Goal: Find specific page/section: Find specific page/section

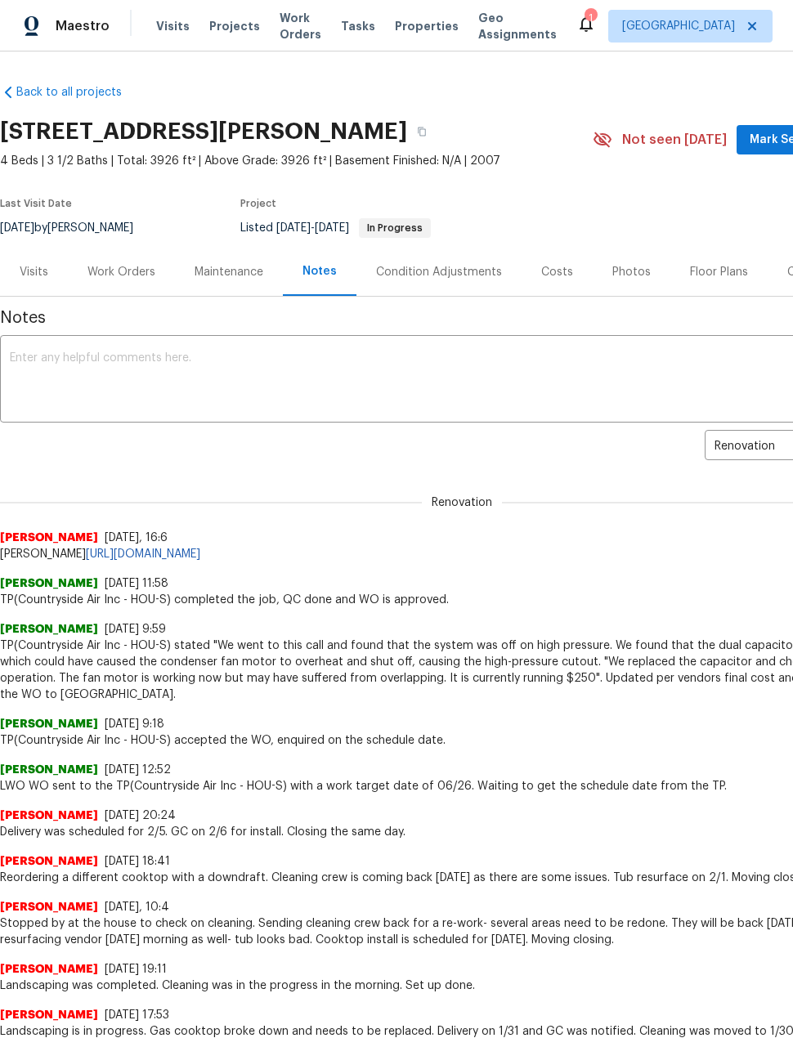
click at [237, 26] on span "Projects" at bounding box center [234, 26] width 51 height 16
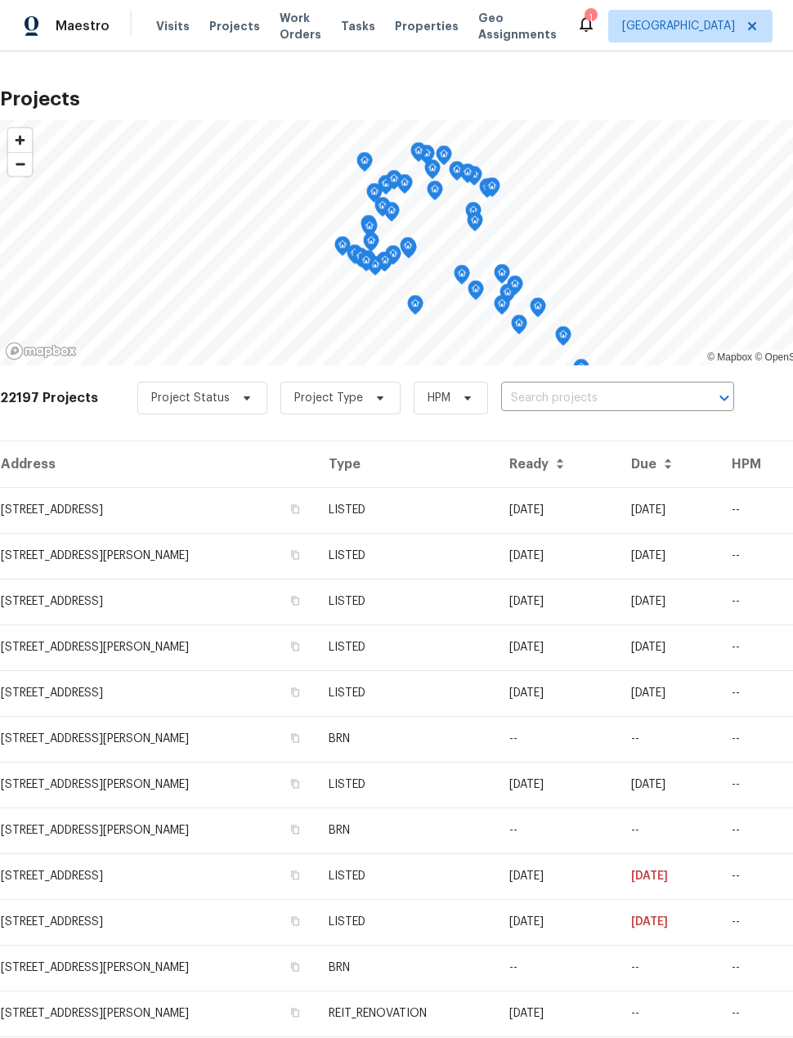
click at [624, 400] on input "text" at bounding box center [594, 398] width 187 height 25
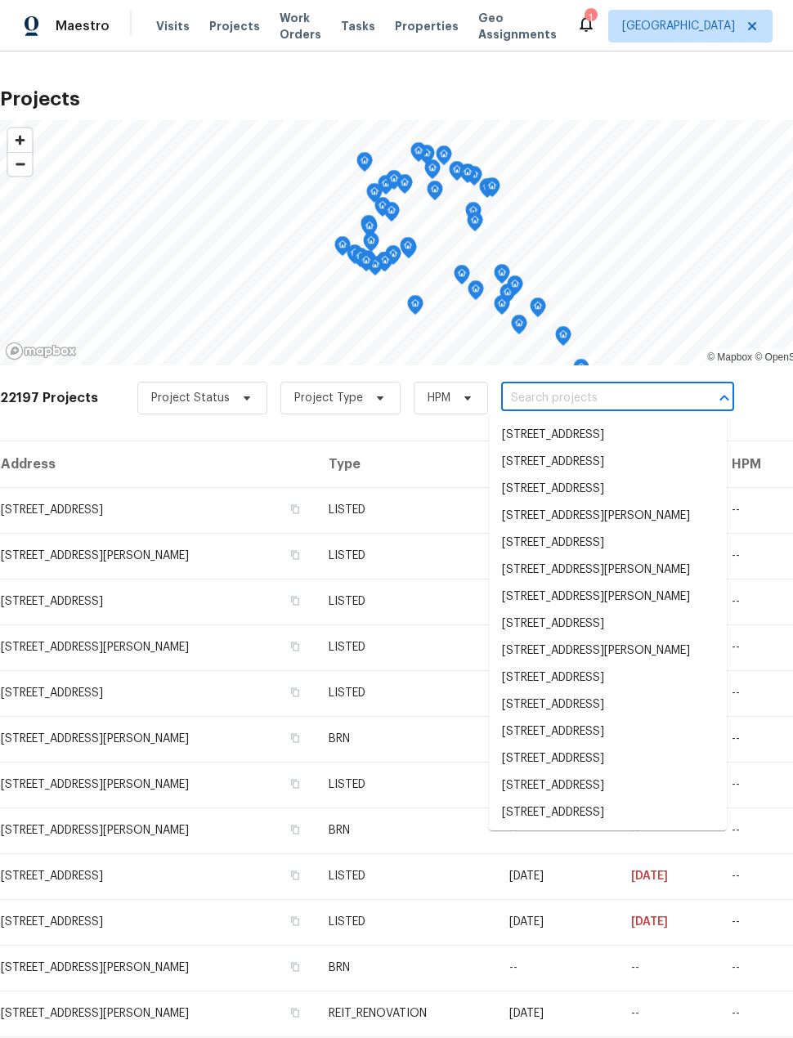
click at [603, 401] on input "text" at bounding box center [594, 398] width 187 height 25
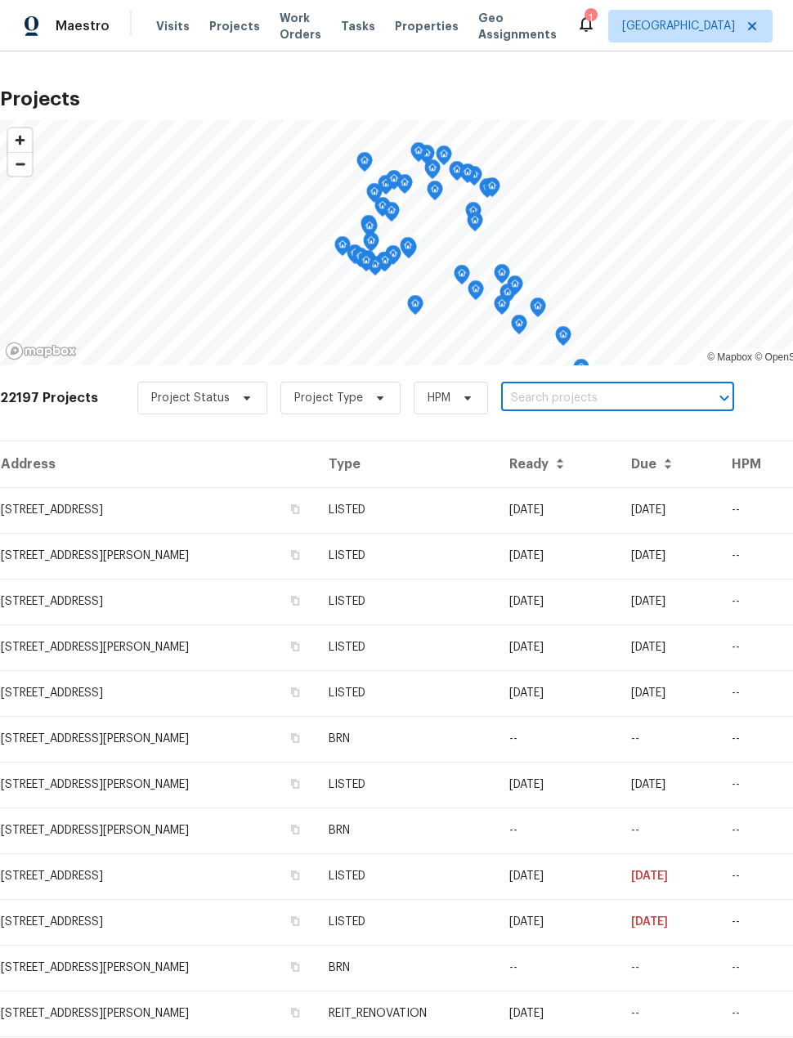
type input "W"
type input "2222 princess"
click at [675, 436] on li "[STREET_ADDRESS]" at bounding box center [608, 435] width 238 height 27
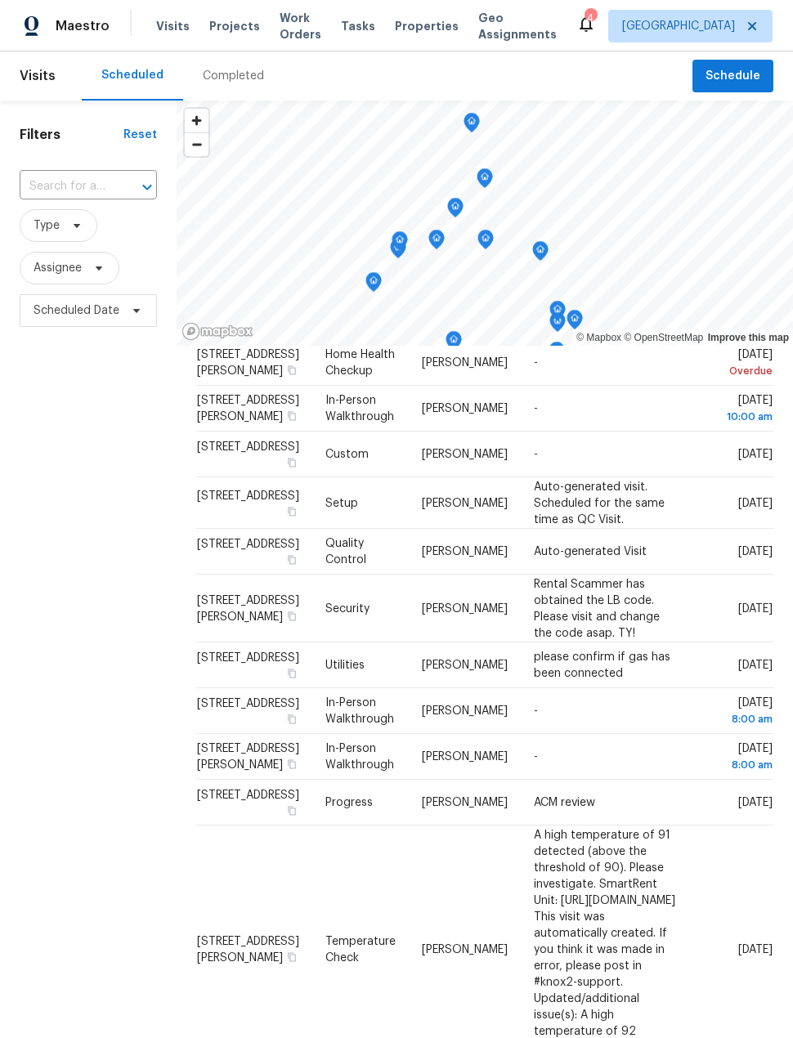
scroll to position [54, 0]
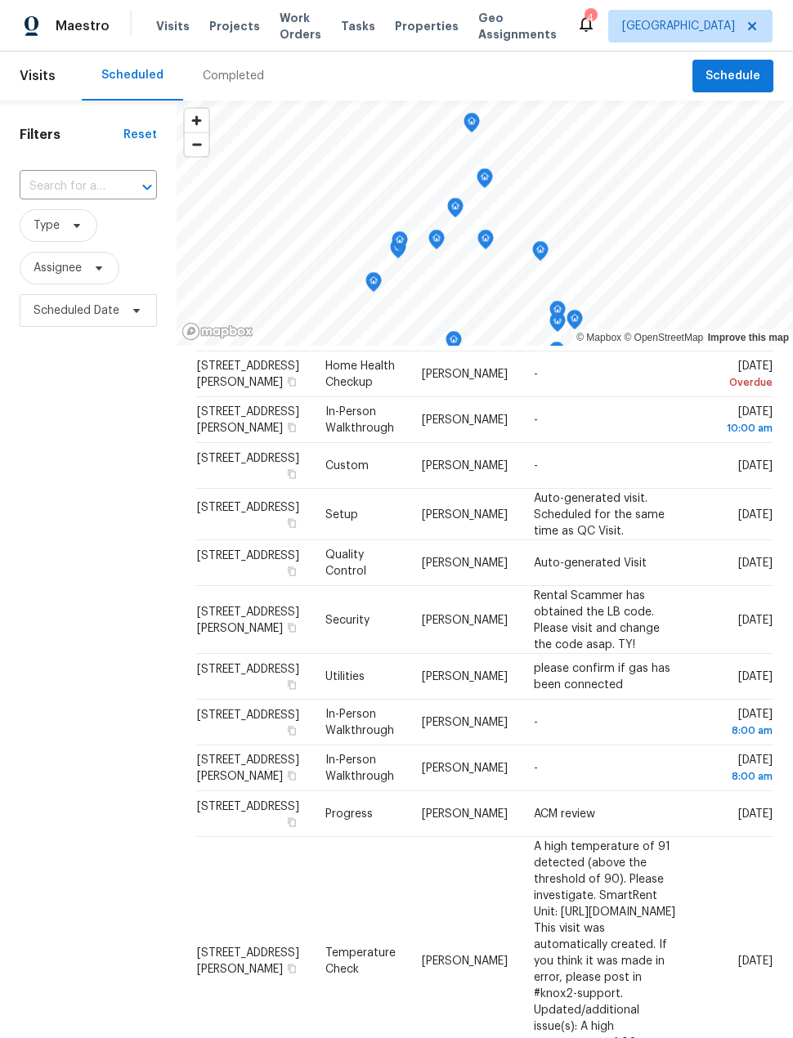
click at [248, 23] on span "Projects" at bounding box center [234, 26] width 51 height 16
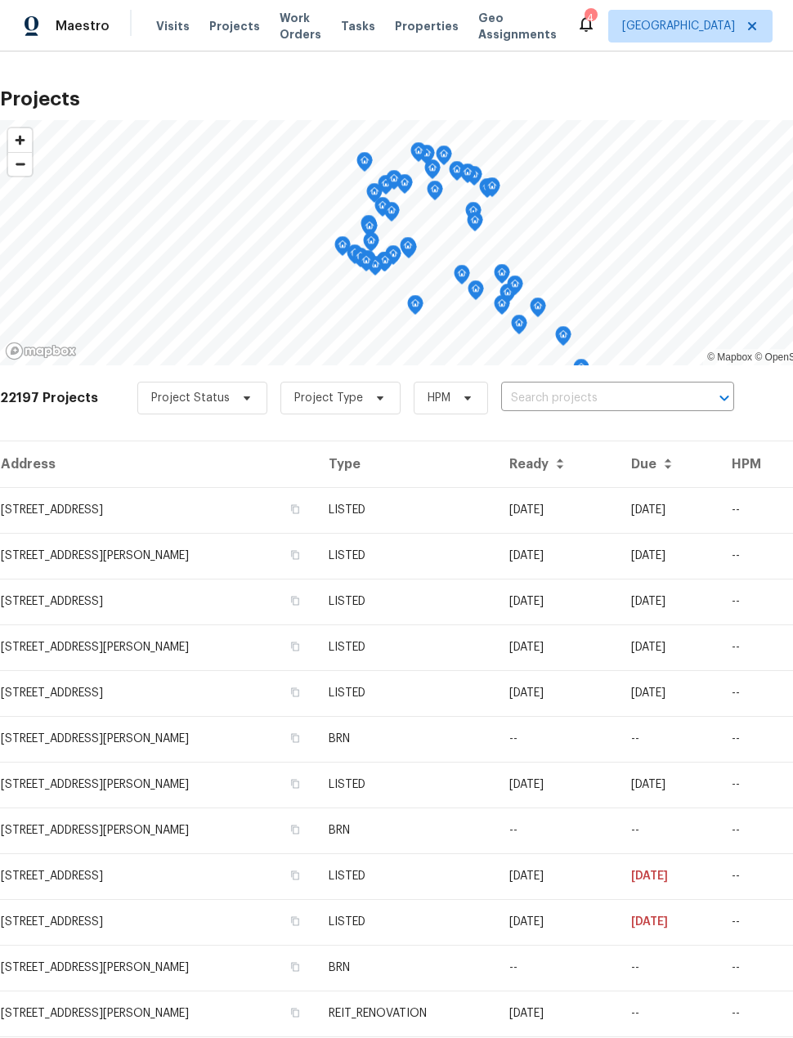
click at [598, 400] on input "text" at bounding box center [594, 398] width 187 height 25
type input "2222"
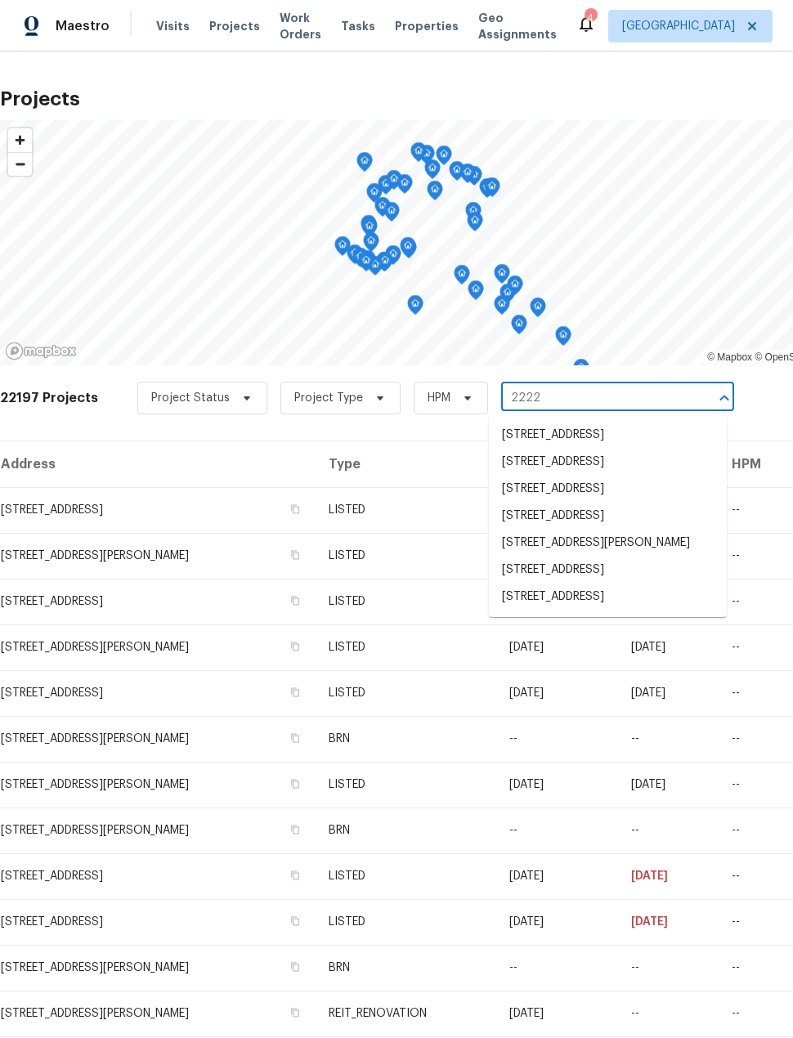
click at [629, 610] on li "[STREET_ADDRESS]" at bounding box center [608, 597] width 238 height 27
